Goal: Information Seeking & Learning: Find specific page/section

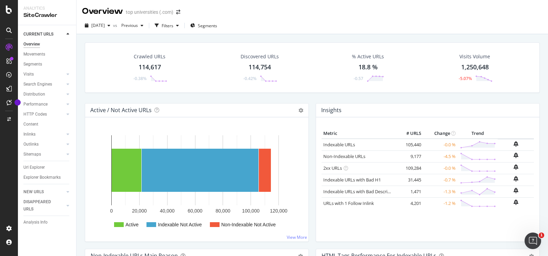
click at [150, 66] on div "114,617" at bounding box center [150, 67] width 22 height 9
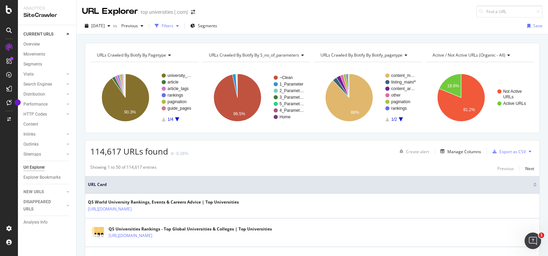
click at [179, 27] on icon "button" at bounding box center [177, 26] width 3 height 4
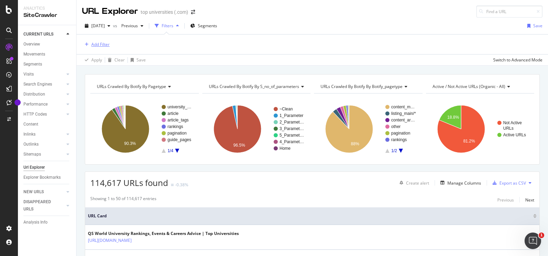
click at [103, 43] on div "Add Filter" at bounding box center [100, 44] width 18 height 6
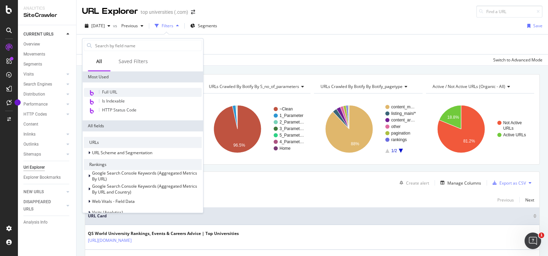
click at [111, 90] on span "Full URL" at bounding box center [109, 92] width 15 height 6
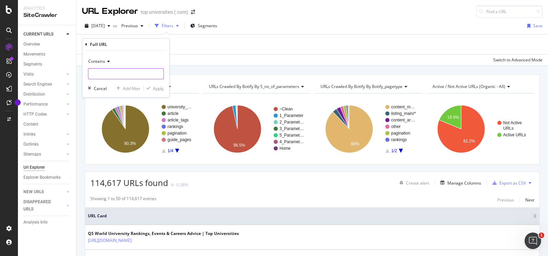
click at [116, 74] on input "text" at bounding box center [125, 73] width 75 height 11
paste input "/student-info/studying-abroad/how-get-"
type input "/student-info/studying-abroad/how-get-"
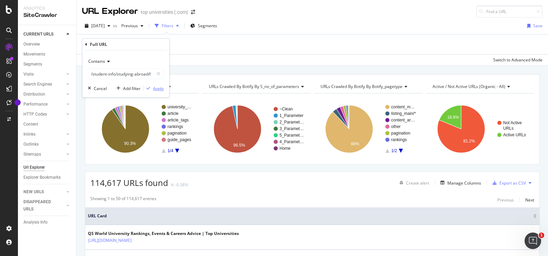
click at [159, 88] on div "Apply" at bounding box center [158, 88] width 11 height 6
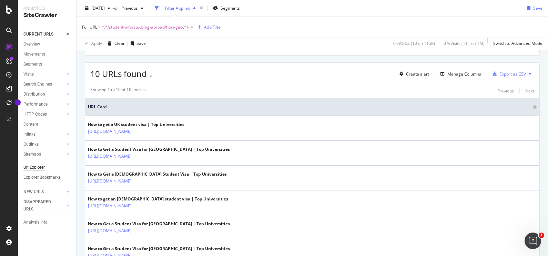
scroll to position [74, 0]
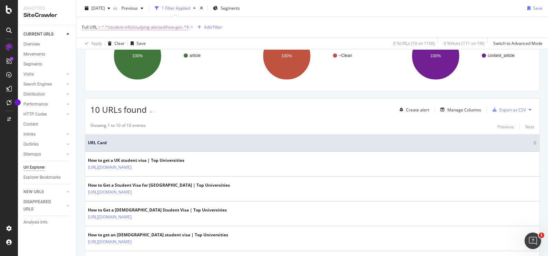
click at [159, 25] on span "^.*/student-info/studying-abroad/how-get-.*$" at bounding box center [145, 27] width 87 height 10
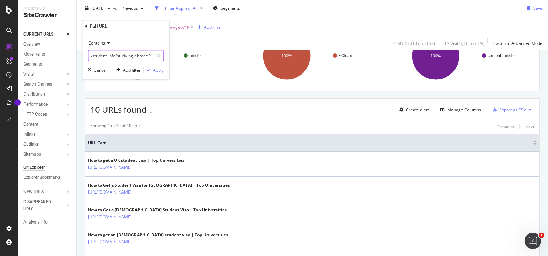
click at [129, 53] on input "/student-info/studying-abroad/how-get-" at bounding box center [120, 55] width 65 height 11
type input "student-visa"
click at [153, 69] on div "Apply" at bounding box center [158, 70] width 11 height 6
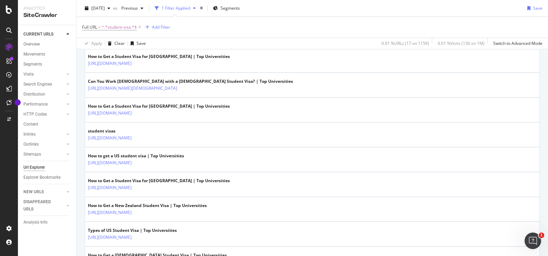
scroll to position [281, 0]
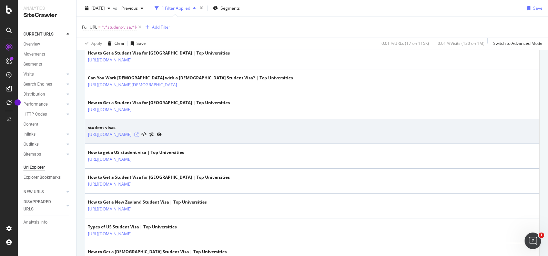
click at [139, 133] on icon at bounding box center [136, 134] width 4 height 4
